Goal: Task Accomplishment & Management: Use online tool/utility

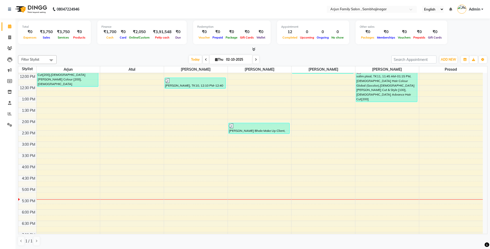
scroll to position [51, 0]
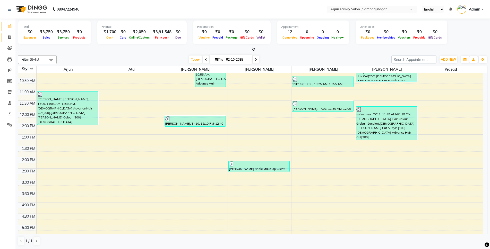
click at [7, 35] on span at bounding box center [9, 38] width 9 height 6
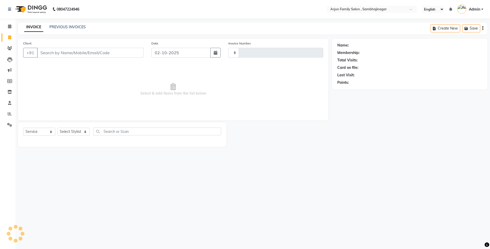
click at [9, 36] on icon at bounding box center [9, 38] width 3 height 4
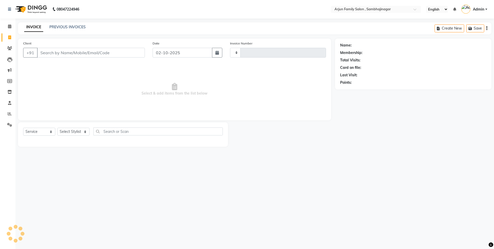
select select "service"
select select "6947"
type input "4474"
click at [70, 27] on link "PREVIOUS INVOICES" at bounding box center [67, 27] width 36 height 5
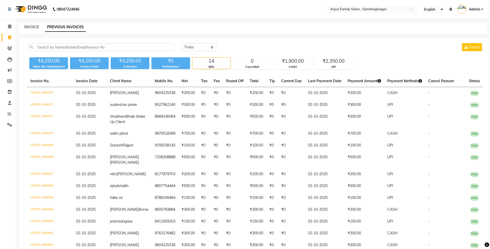
click at [30, 26] on link "INVOICE" at bounding box center [31, 27] width 15 height 5
select select "service"
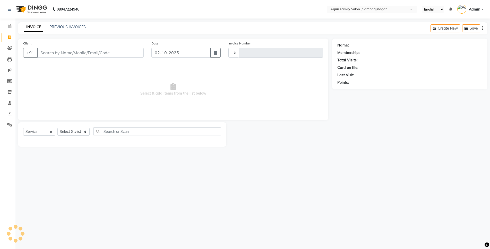
type input "4474"
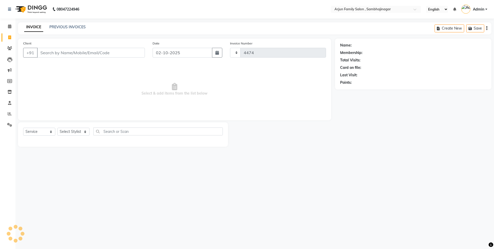
select select "6947"
